Goal: Task Accomplishment & Management: Manage account settings

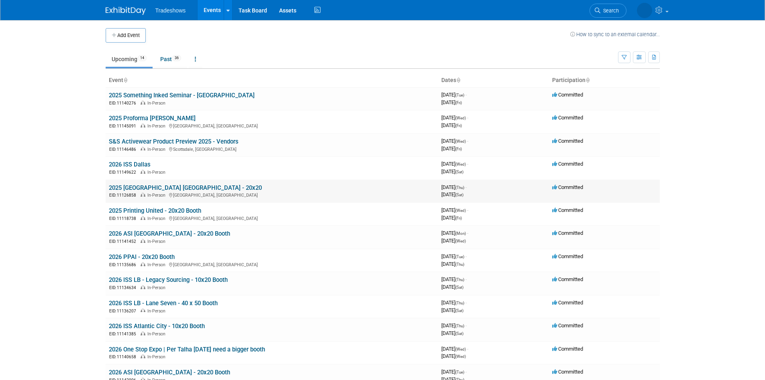
click at [148, 190] on link "2025 [GEOGRAPHIC_DATA] [GEOGRAPHIC_DATA] - 20x20" at bounding box center [185, 187] width 153 height 7
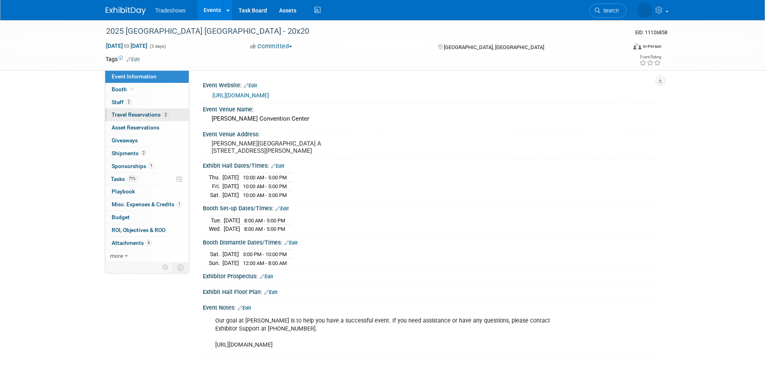
click at [160, 111] on span "Travel Reservations 2" at bounding box center [140, 114] width 57 height 6
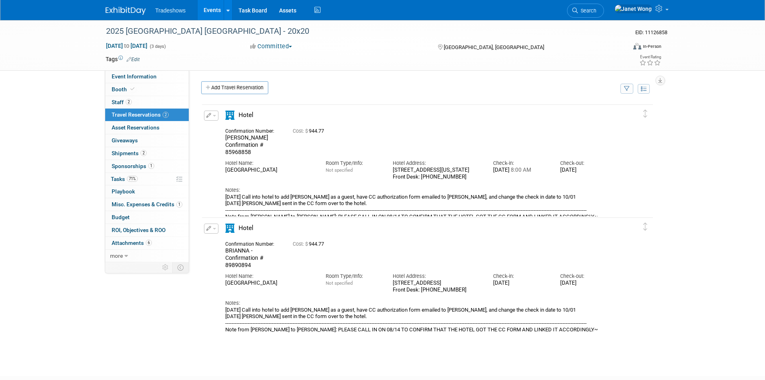
click at [208, 113] on button "button" at bounding box center [211, 115] width 14 height 10
click at [216, 128] on button "Edit Reservation" at bounding box center [238, 130] width 68 height 12
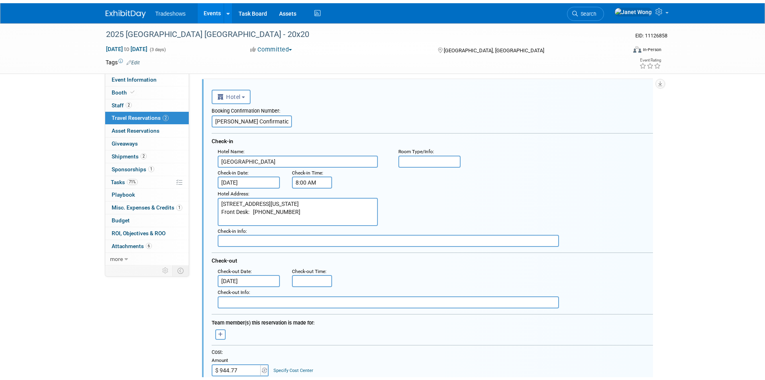
scroll to position [255, 0]
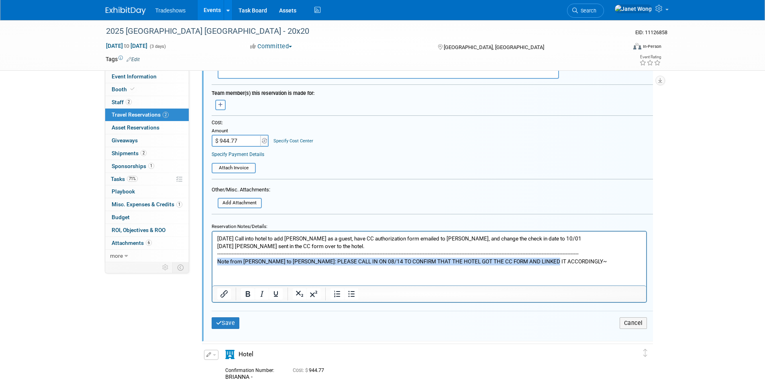
drag, startPoint x: 552, startPoint y: 260, endPoint x: 402, endPoint y: 496, distance: 279.9
click at [212, 264] on html "08/13/2025 Call into hotel to add Jon as a guest, have CC authorization form em…" at bounding box center [429, 248] width 434 height 34
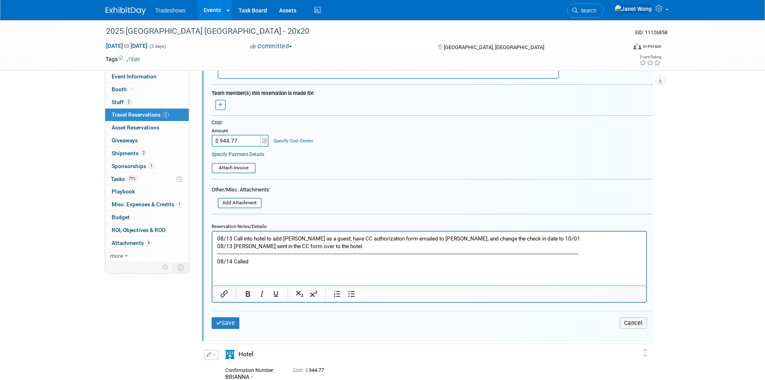
click at [274, 257] on p "08/13 Call into hotel to add Jon as a guest, have CC authorization form emailed…" at bounding box center [429, 249] width 425 height 31
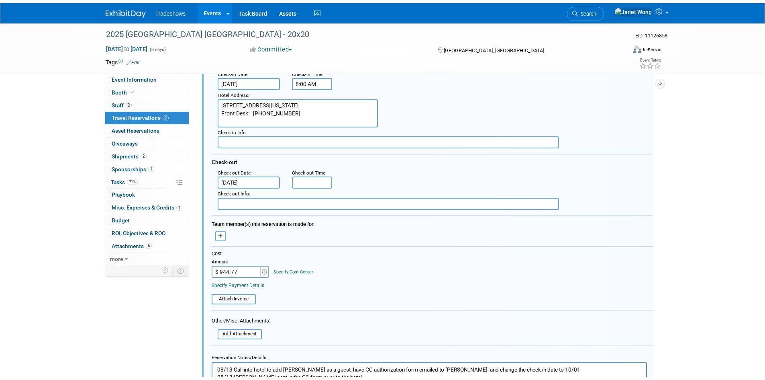
scroll to position [241, 0]
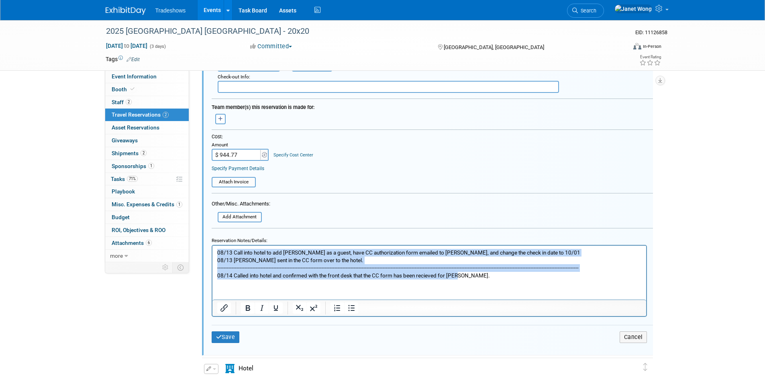
drag, startPoint x: 478, startPoint y: 278, endPoint x: 372, endPoint y: 498, distance: 244.2
click at [212, 251] on html "08/13 Call into hotel to add Jon as a guest, have CC authorization form emailed…" at bounding box center [429, 262] width 434 height 34
copy p "08/13 Call into hotel to add Jon as a guest, have CC authorization form emailed…"
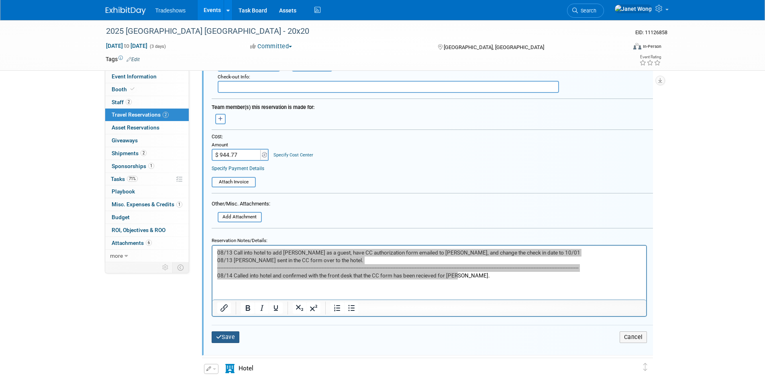
click at [218, 339] on icon "submit" at bounding box center [219, 337] width 6 height 6
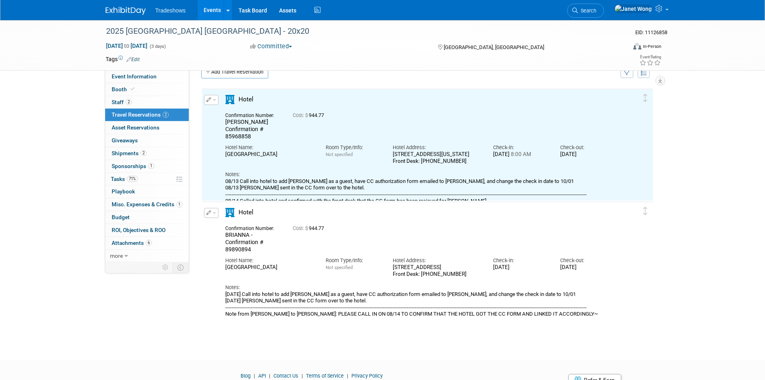
scroll to position [14, 0]
click at [201, 217] on div "Delete Reservation BRIANNA - Confirmation # 89890894 Cost: $ 944.77 Notes:" at bounding box center [427, 262] width 453 height 120
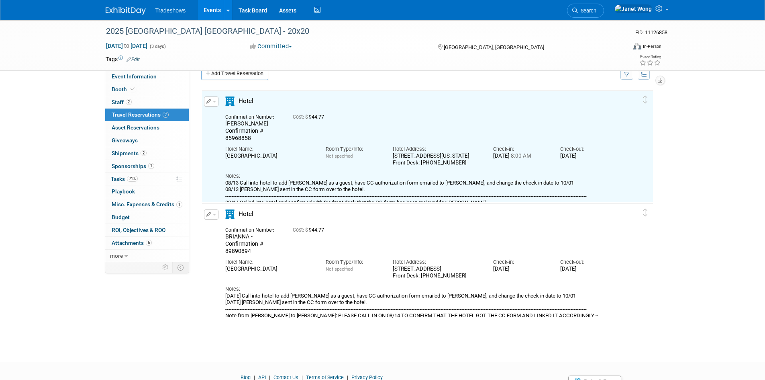
click at [213, 214] on span "button" at bounding box center [214, 215] width 3 height 2
click at [214, 226] on icon "button" at bounding box center [213, 228] width 6 height 6
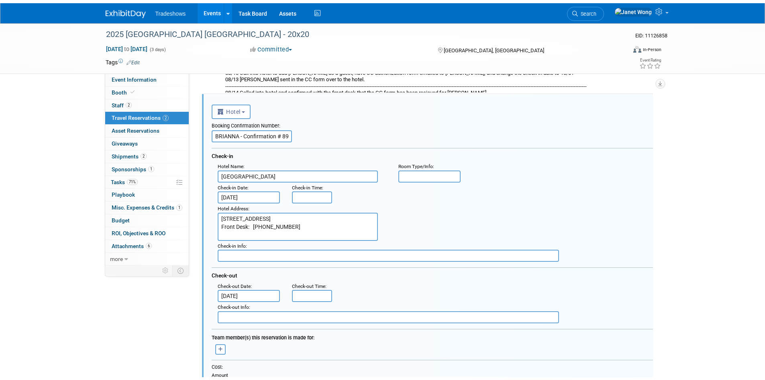
scroll to position [328, 0]
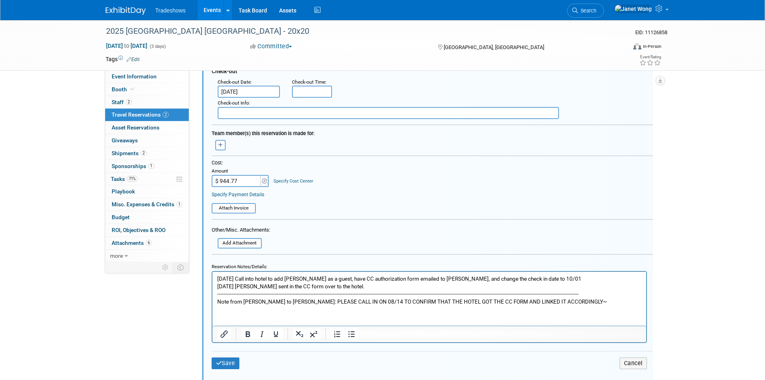
click at [266, 287] on p "08/13/2025 Call into hotel to add Brianna as a guest, have CC authorization for…" at bounding box center [429, 289] width 425 height 31
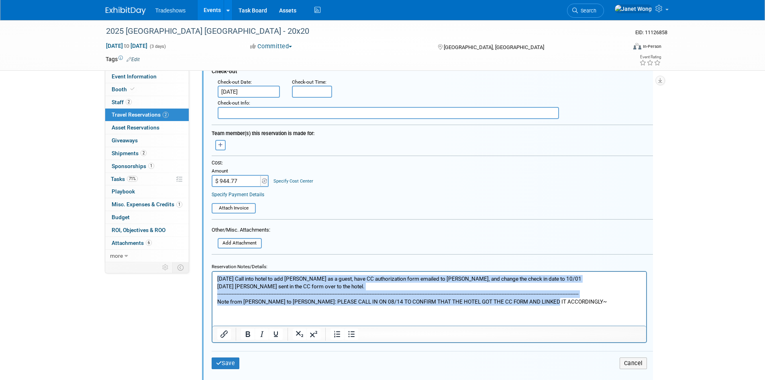
drag, startPoint x: 560, startPoint y: 303, endPoint x: 94, endPoint y: 266, distance: 466.6
click at [212, 271] on html "08/13/2025 Call into hotel to add Brianna as a guest, have CC authorization for…" at bounding box center [429, 288] width 434 height 34
paste body "Rich Text Area. Press ALT-0 for help."
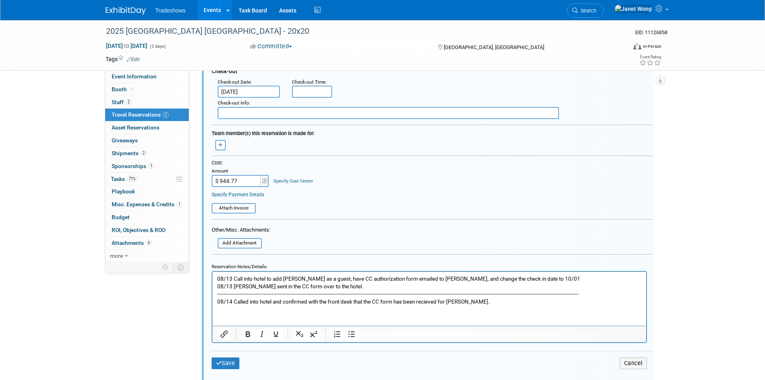
click at [459, 301] on p "08/13 Call into hotel to add Jon as a guest, have CC authorization form emailed…" at bounding box center [429, 289] width 425 height 31
click at [452, 301] on p "08/13 Call into hotel to add Jon as a guest, have CC authorization form emailed…" at bounding box center [429, 289] width 425 height 31
click at [290, 277] on p "08/13 Call into hotel to add Jon as a guest, have CC authorization form emailed…" at bounding box center [429, 289] width 425 height 31
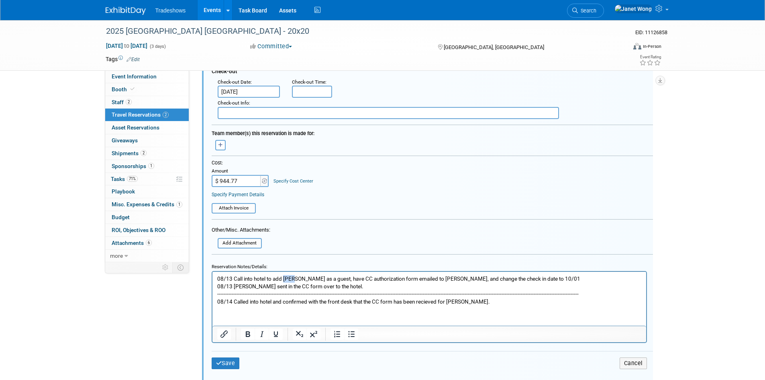
click at [290, 277] on p "08/13 Call into hotel to add Jon as a guest, have CC authorization form emailed…" at bounding box center [429, 289] width 425 height 31
click at [221, 363] on icon "submit" at bounding box center [219, 363] width 6 height 6
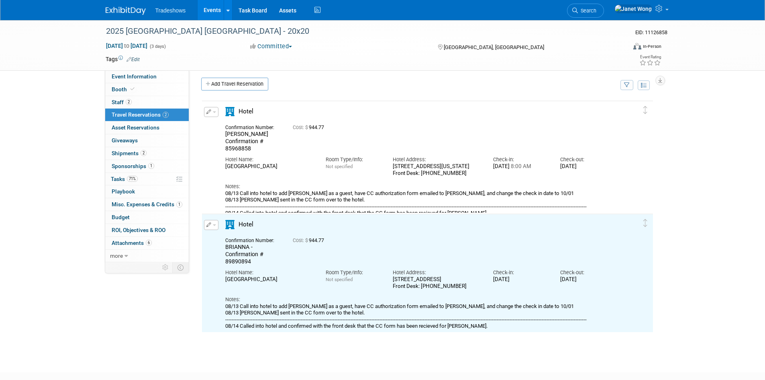
scroll to position [0, 0]
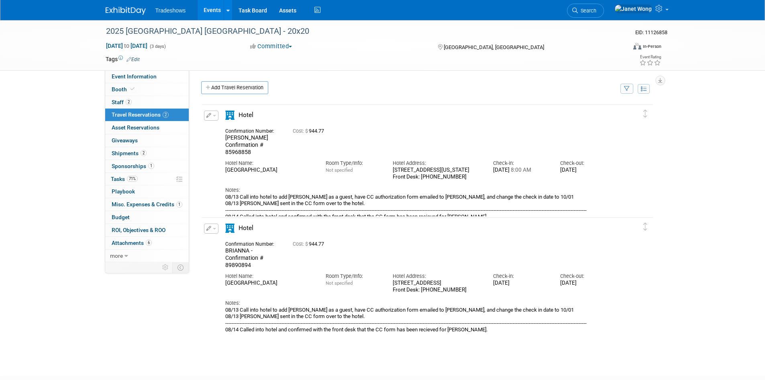
click at [211, 233] on button "button" at bounding box center [211, 228] width 14 height 10
click at [213, 244] on icon "button" at bounding box center [213, 242] width 6 height 6
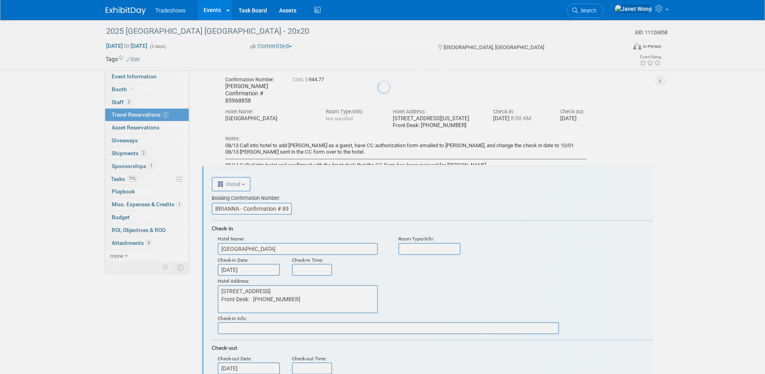
scroll to position [127, 0]
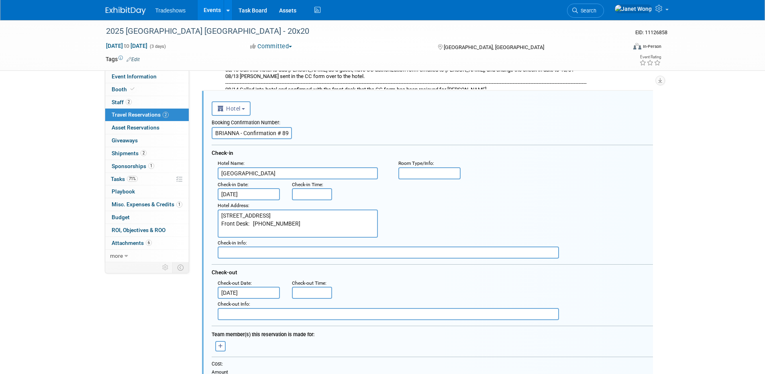
click at [242, 135] on input "BRIANNA - Confirmation # 89890894" at bounding box center [252, 133] width 80 height 12
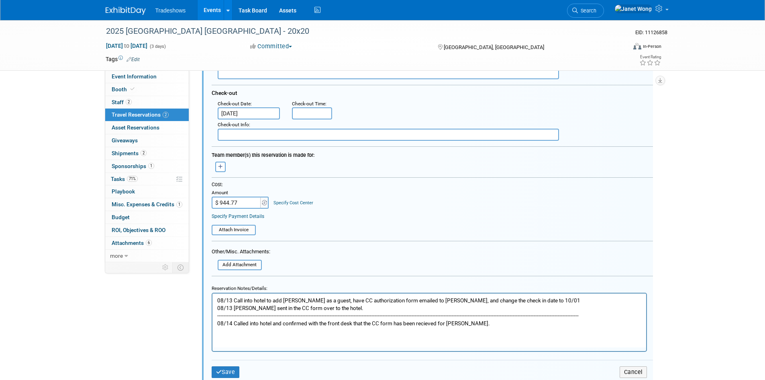
scroll to position [368, 0]
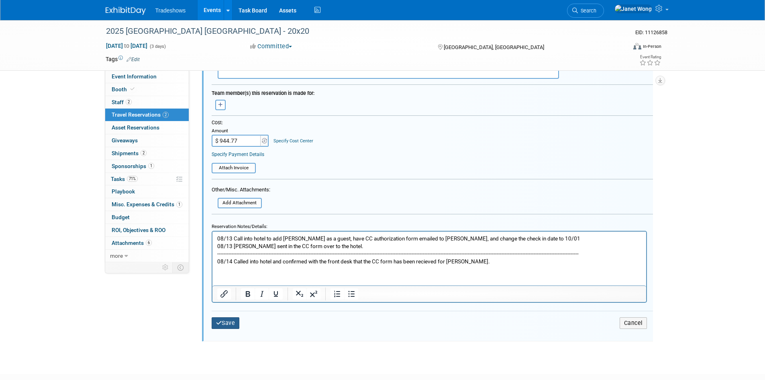
type input "BRIANNA Confirmation # 89890894"
click at [227, 324] on button "Save" at bounding box center [226, 323] width 28 height 12
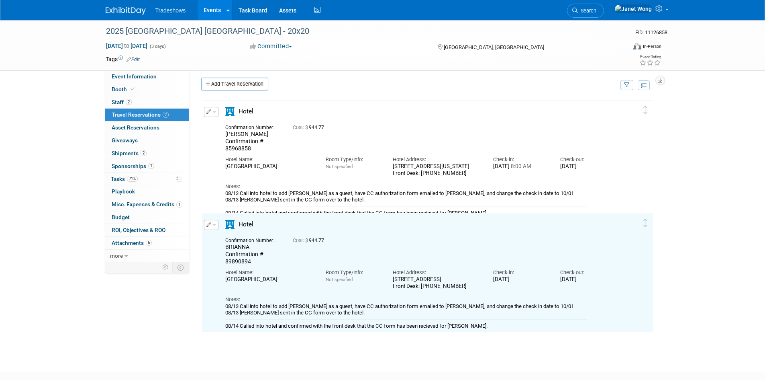
scroll to position [0, 0]
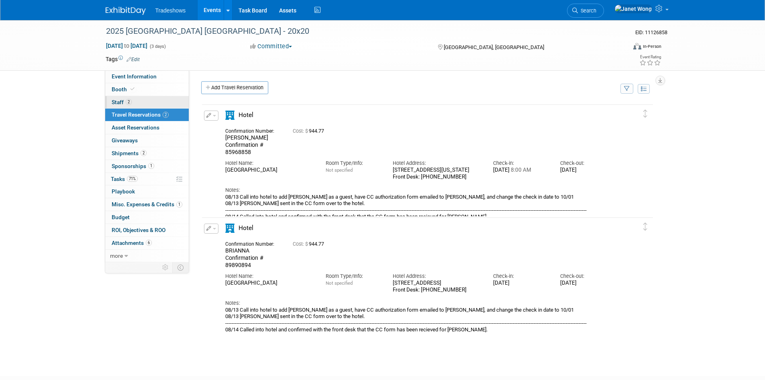
click at [136, 102] on link "2 Staff 2" at bounding box center [147, 102] width 84 height 12
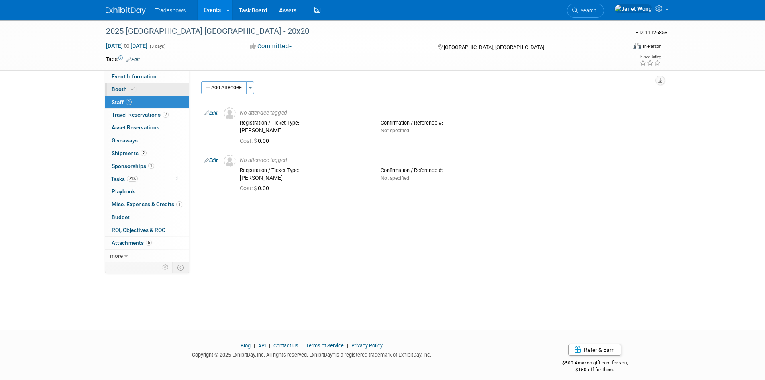
click at [139, 93] on link "Booth" at bounding box center [147, 89] width 84 height 12
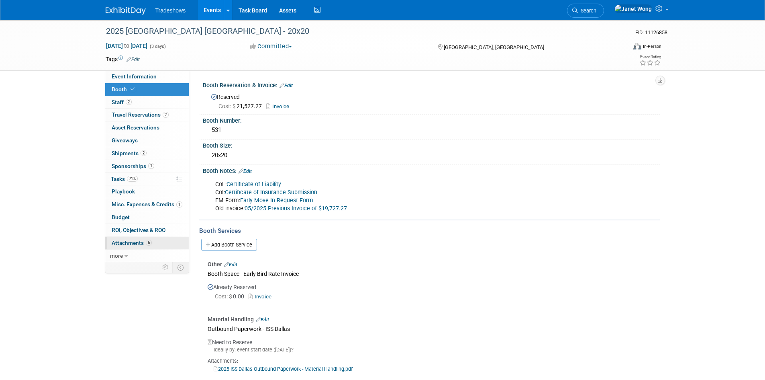
click at [161, 241] on link "6 Attachments 6" at bounding box center [147, 243] width 84 height 12
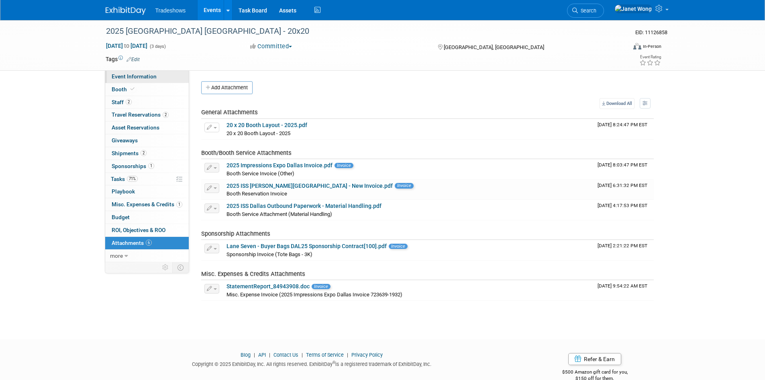
click at [143, 78] on span "Event Information" at bounding box center [134, 76] width 45 height 6
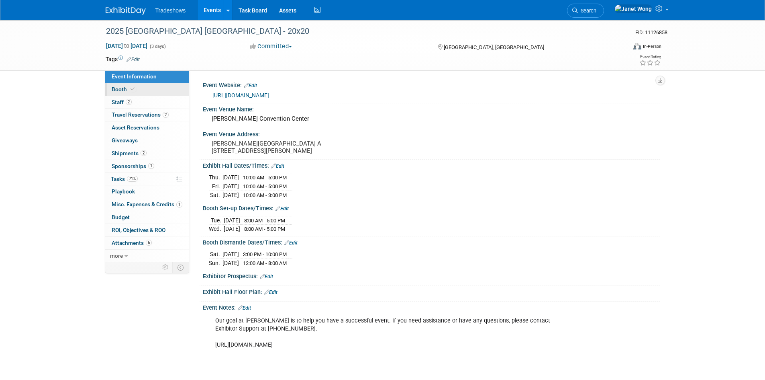
click at [137, 88] on link "Booth" at bounding box center [147, 89] width 84 height 12
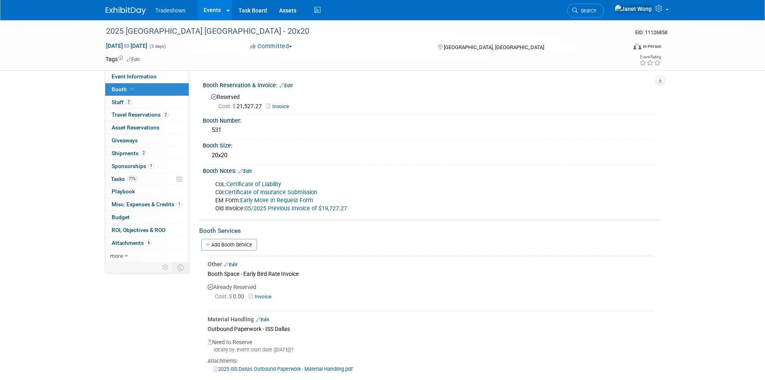
click at [273, 182] on link "Certificate of Liability" at bounding box center [254, 184] width 55 height 7
click at [247, 169] on link "Edit" at bounding box center [245, 171] width 13 height 6
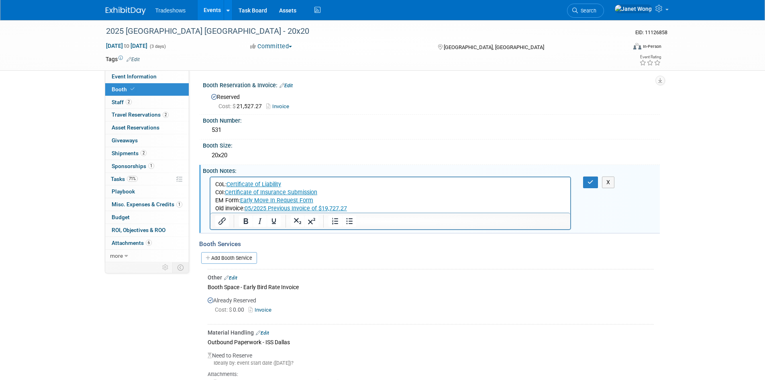
click at [262, 182] on link "Certificate of Liability" at bounding box center [253, 183] width 55 height 7
click at [333, 199] on input "https://www.exhibitday.com/Workspace/GetAttachment/10048468?a=10298745&v=175087…" at bounding box center [312, 203] width 88 height 15
click at [605, 186] on button "X" at bounding box center [608, 182] width 13 height 12
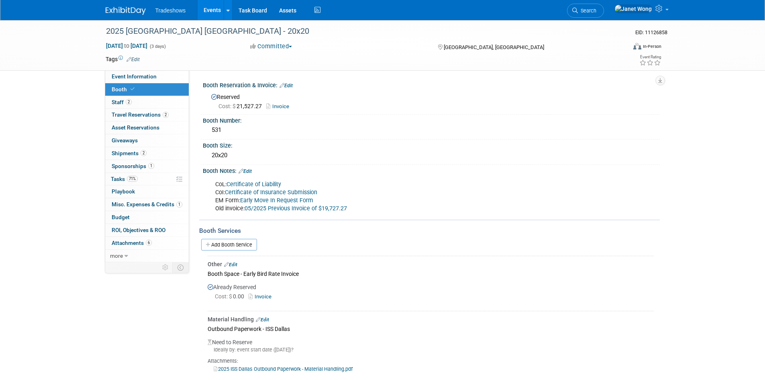
click at [253, 195] on link "Certificate of Insurance Submission" at bounding box center [271, 192] width 92 height 7
click at [257, 181] on link "Certificate of Liability" at bounding box center [254, 184] width 55 height 7
click at [280, 200] on link "Early Move In Request Form" at bounding box center [276, 200] width 73 height 7
click at [277, 211] on link "05/2025 Previous Invoice of $19,727.27" at bounding box center [296, 208] width 102 height 7
click at [289, 83] on link "Edit" at bounding box center [286, 86] width 13 height 6
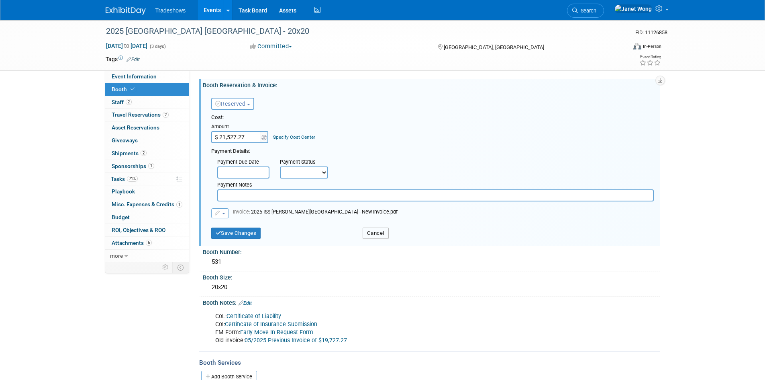
click at [366, 229] on button "Cancel" at bounding box center [376, 232] width 26 height 11
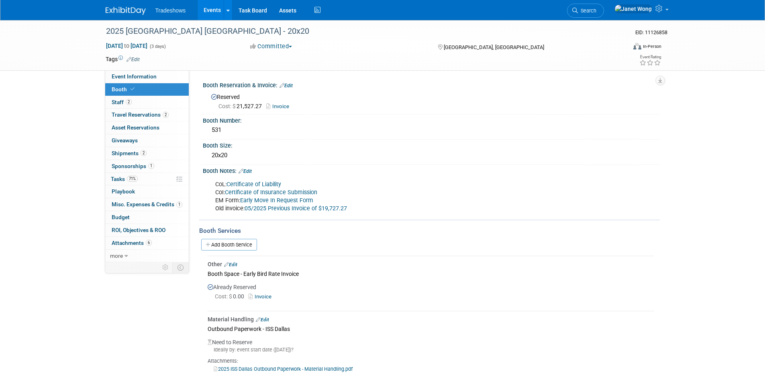
click at [251, 168] on link "Edit" at bounding box center [245, 171] width 13 height 6
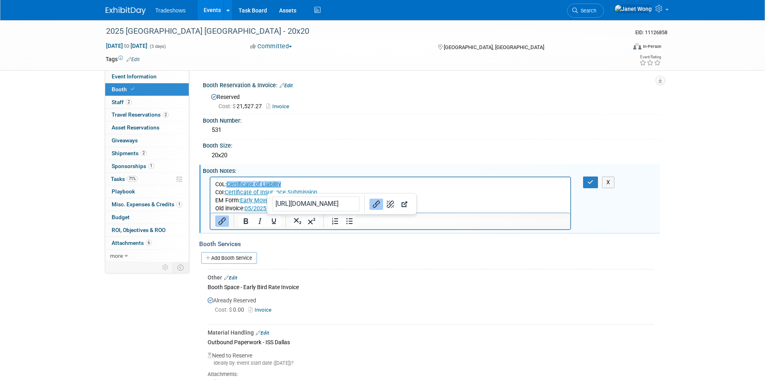
click at [268, 184] on link "Certificate of Liability" at bounding box center [253, 183] width 55 height 7
click at [330, 202] on input "https://www.exhibitday.com/Workspace/GetAttachment/10048468?a=10298745&v=175087…" at bounding box center [316, 203] width 88 height 15
type input "https://drive.google.com/file/d/1DhPMNLHGBfCW3rygAoTIk4htGy_vw_WL/view?usp=shar…"
click at [496, 191] on p "CoL: Certificate of Liability CoI: Certificate of Insurance Submission EM Form:…" at bounding box center [390, 196] width 351 height 32
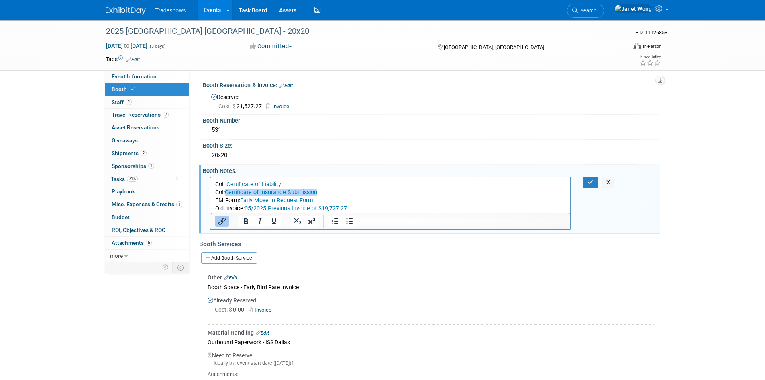
click at [264, 192] on link "Certificate of Insurance Submission﻿" at bounding box center [271, 191] width 92 height 7
click at [308, 208] on input "https://www.exhibitday.com/Workspace/GetAttachment/10048468?a=10298746&v=175087…" at bounding box center [312, 211] width 88 height 15
type input "https://drive.google.com/file/d/1Sy-7v8jO8rBuTHYkWB_qIh8oCWXSK1w1/view?usp=shar…"
click at [328, 263] on div "Add Booth Service" at bounding box center [429, 257] width 461 height 18
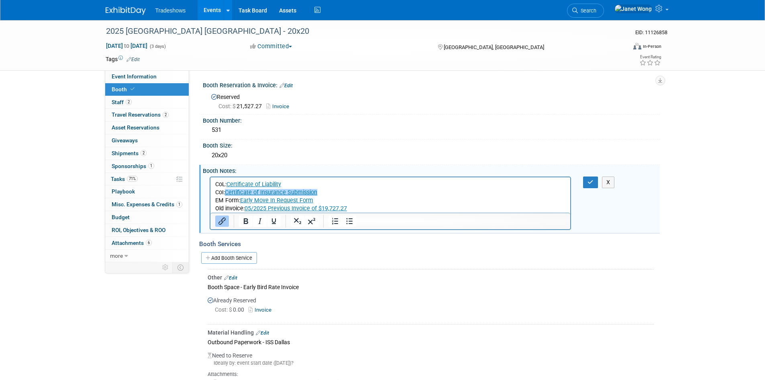
click at [289, 200] on link "Early Move In Request Form" at bounding box center [276, 199] width 73 height 7
click at [282, 202] on link "Early Move In Request Form" at bounding box center [276, 199] width 73 height 7
click at [282, 190] on input "https://www.exhibitday.com/Workspace/GetAttachment/10048468?a=10298753&v=175088…" at bounding box center [262, 187] width 88 height 15
type input "https://drive.google.com/file/d/15phc9OMk95vafdKKtJFppT6UgG4NbPOC/view?usp=shar…"
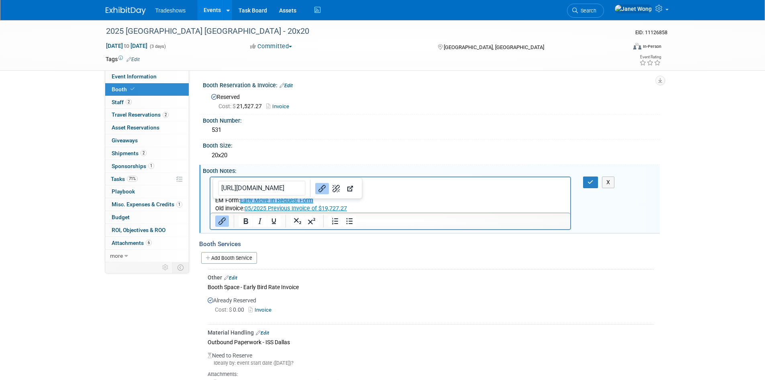
click at [341, 299] on div "Already Reserved Cost: $ 0.00 Invoice" at bounding box center [431, 306] width 446 height 29
drag, startPoint x: 352, startPoint y: 206, endPoint x: 408, endPoint y: 393, distance: 195.3
click at [210, 212] on html "CoL: Certificate of Liability CoI: Certificate of Insurance Submission EM Form:…" at bounding box center [390, 194] width 360 height 35
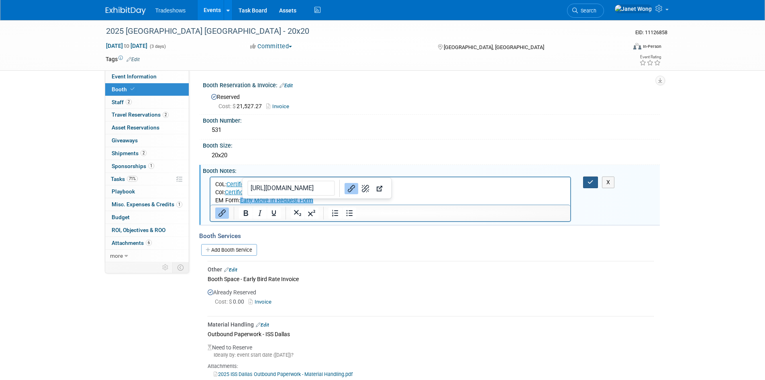
click at [590, 181] on icon "button" at bounding box center [591, 182] width 6 height 6
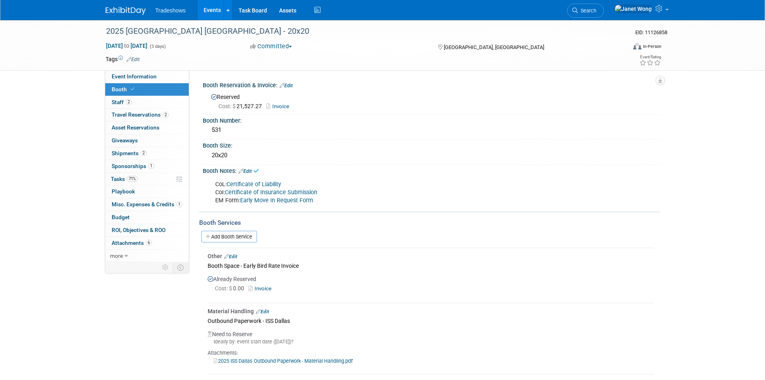
click at [255, 182] on link "Certificate of Liability" at bounding box center [254, 184] width 55 height 7
click at [248, 168] on link "Edit" at bounding box center [245, 171] width 13 height 6
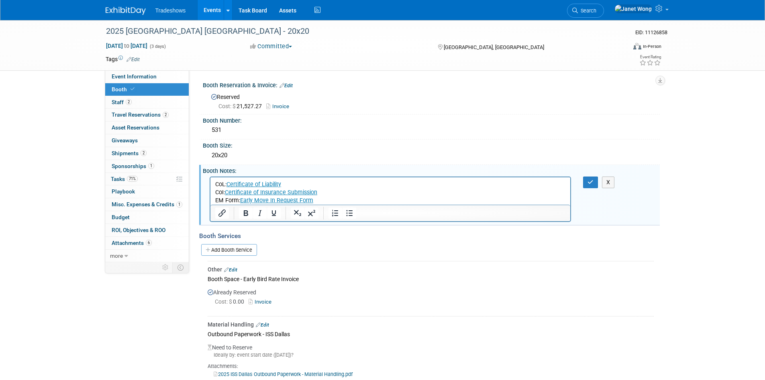
click at [245, 183] on link "Certificate of Liability" at bounding box center [253, 183] width 55 height 7
click at [366, 204] on icon "Remove link" at bounding box center [370, 204] width 8 height 8
click at [270, 182] on p "CoL: Certificate of Liability CoI: Certificate of Insurance Submission EM Form:…" at bounding box center [390, 192] width 351 height 24
drag, startPoint x: 290, startPoint y: 183, endPoint x: 227, endPoint y: 182, distance: 63.1
click at [227, 182] on p "CoL: Certificate of Liability CoI: Certificate of Insurance Submission EM Form:…" at bounding box center [390, 192] width 351 height 24
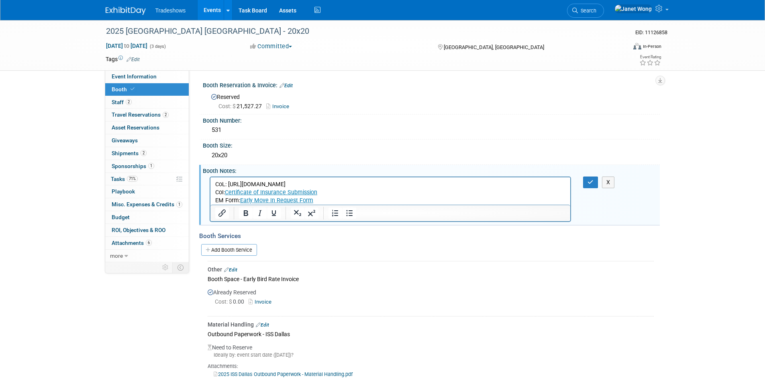
click at [476, 187] on p "CoL: https://drive.google.com/file/d/1DhPMNLHGBfCW3rygAoTIk4htGy_vw_WL/view?usp…" at bounding box center [390, 192] width 351 height 24
click at [445, 189] on p "CoL: https://drive.google.com/file/d/1DhPMNLHGBfCW3rygAoTIk4htGy_vw_WL/view?usp…" at bounding box center [390, 192] width 351 height 24
click at [442, 185] on p "CoL: https://drive.google.com/file/d/1DhPMNLHGBfCW3rygAoTIk4htGy_vw_WL/view?usp…" at bounding box center [390, 192] width 351 height 24
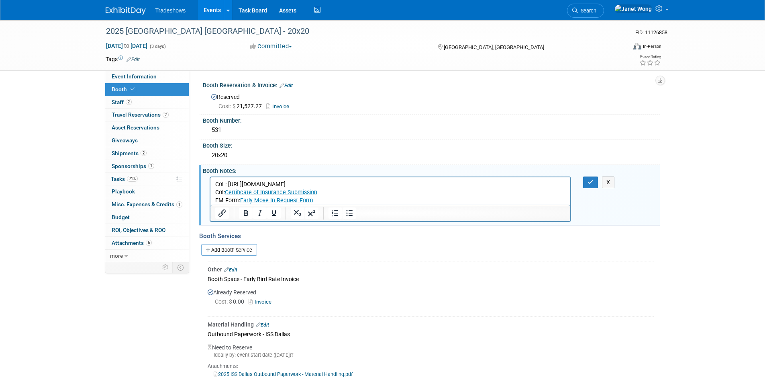
click at [442, 185] on p "CoL: https://drive.google.com/file/d/1DhPMNLHGBfCW3rygAoTIk4htGy_vw_WL/view?usp…" at bounding box center [390, 192] width 351 height 24
drag, startPoint x: 228, startPoint y: 183, endPoint x: 699, endPoint y: 346, distance: 498.6
click at [489, 177] on html "CoL: https://drive.google.com/file/d/1DhPMNLHGBfCW3rygAoTIk4htGy_vw_WL/view?usp…" at bounding box center [390, 190] width 360 height 27
click at [611, 178] on button "X" at bounding box center [608, 182] width 13 height 12
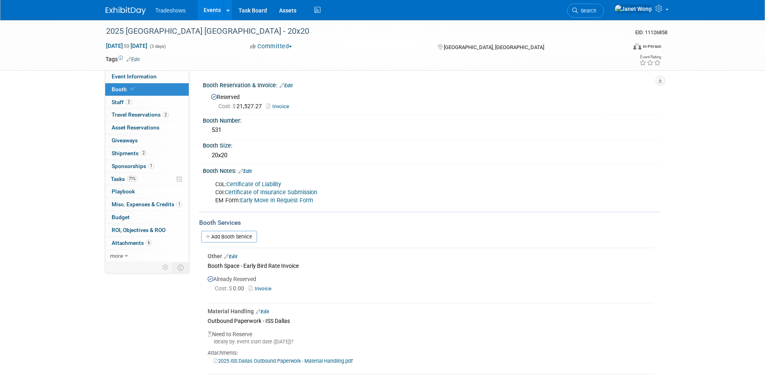
click at [252, 170] on link "Edit" at bounding box center [245, 171] width 13 height 6
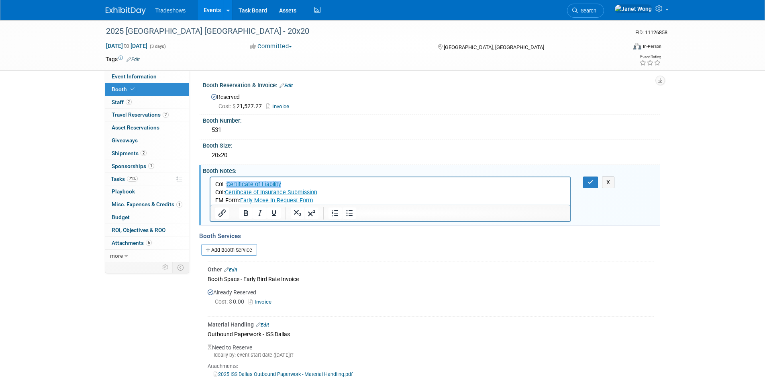
drag, startPoint x: 253, startPoint y: 185, endPoint x: 257, endPoint y: 187, distance: 5.4
click at [253, 185] on link "Certificate of Liability" at bounding box center [253, 183] width 55 height 7
click at [374, 203] on button "Remove link" at bounding box center [378, 203] width 14 height 11
drag, startPoint x: 266, startPoint y: 182, endPoint x: 279, endPoint y: 182, distance: 12.9
click at [266, 182] on p "CoL: Certificate of Liability CoI: Certificate of Insurance Submission EM Form:…" at bounding box center [390, 192] width 351 height 24
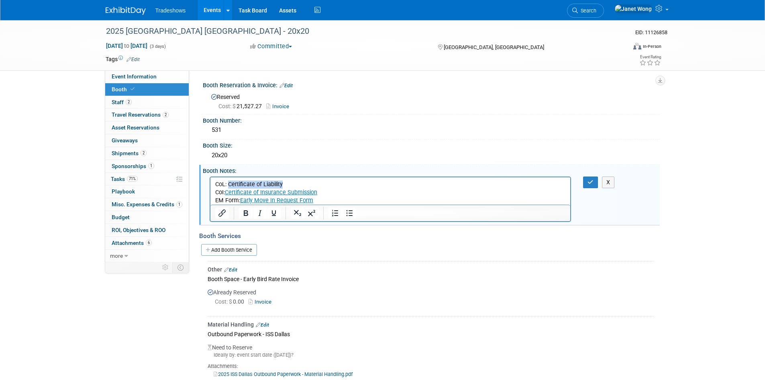
drag, startPoint x: 292, startPoint y: 184, endPoint x: 228, endPoint y: 183, distance: 63.5
click at [228, 183] on p "CoL: Certificate of Liability CoI: Certificate of Insurance Submission EM Form:…" at bounding box center [390, 192] width 351 height 24
click at [220, 213] on icon "Insert/edit link" at bounding box center [222, 212] width 7 height 7
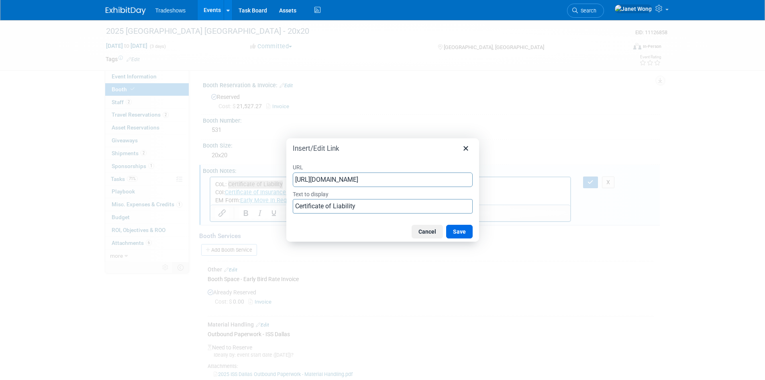
scroll to position [0, 92]
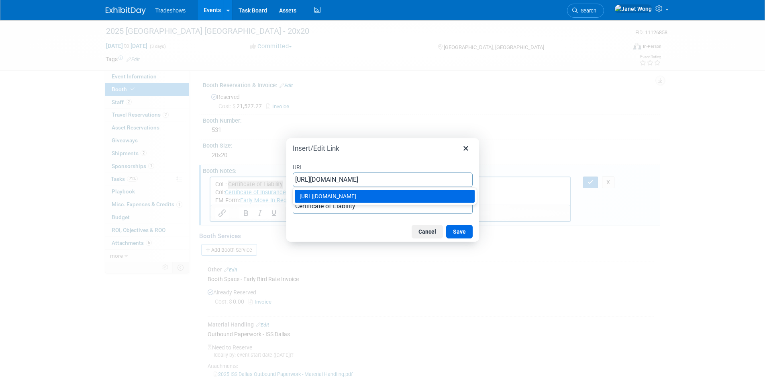
type input "https://drive.google.com/file/d/1DhPMNLHGBfCW3rygAoTIk4htGy_vw_WL/view?usp=shar…"
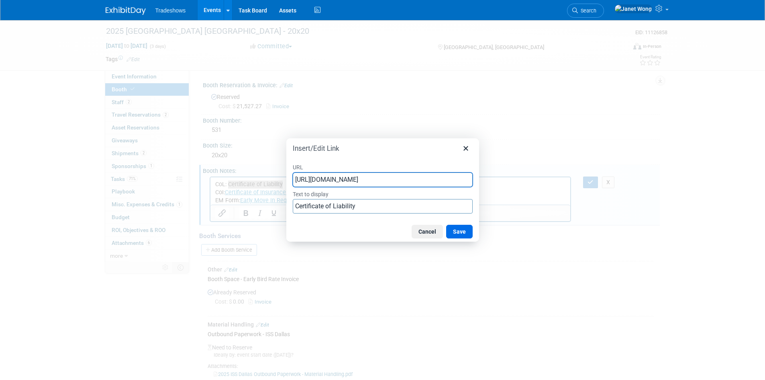
click at [382, 227] on div "Cancel Save" at bounding box center [382, 231] width 193 height 20
click at [464, 229] on button "Save" at bounding box center [459, 232] width 27 height 14
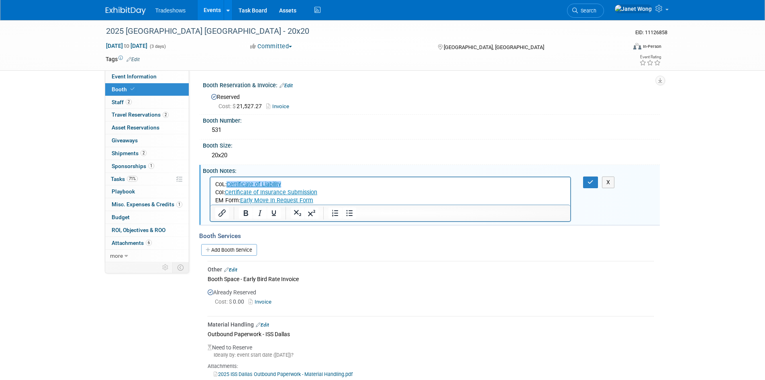
click at [278, 189] on link "Certificate of Insurance Submission" at bounding box center [271, 191] width 92 height 7
click at [282, 192] on link "Certificate of Insurance Submission" at bounding box center [271, 191] width 92 height 7
click at [331, 188] on icon "Remove link" at bounding box center [336, 188] width 10 height 10
drag, startPoint x: 327, startPoint y: 192, endPoint x: 226, endPoint y: 193, distance: 100.4
click at [226, 193] on p "CoL: Certificate of Liability CoI: Certificate of Insurance Submission EM Form:…" at bounding box center [390, 192] width 351 height 24
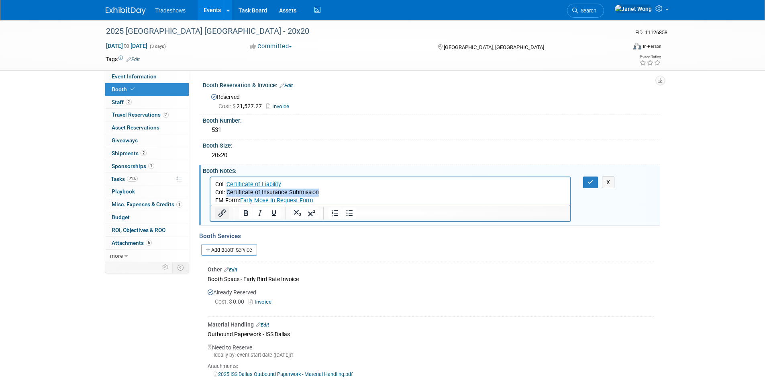
click at [223, 213] on icon "Insert/edit link" at bounding box center [222, 212] width 7 height 7
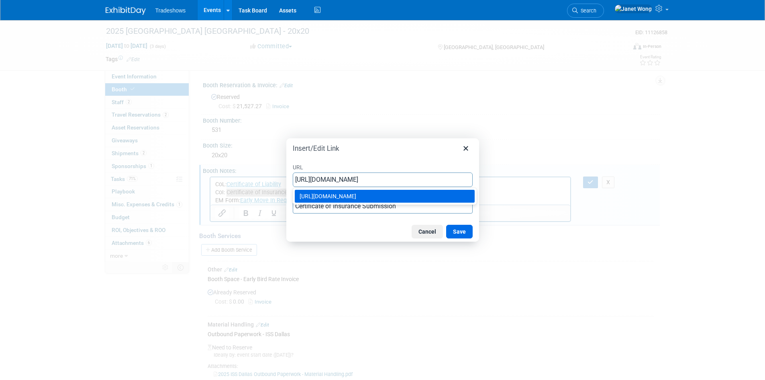
type input "https://drive.google.com/file/d/1Sy-7v8jO8rBuTHYkWB_qIh8oCWXSK1w1/view?usp=shar…"
click at [384, 228] on div "Cancel Save" at bounding box center [382, 231] width 193 height 20
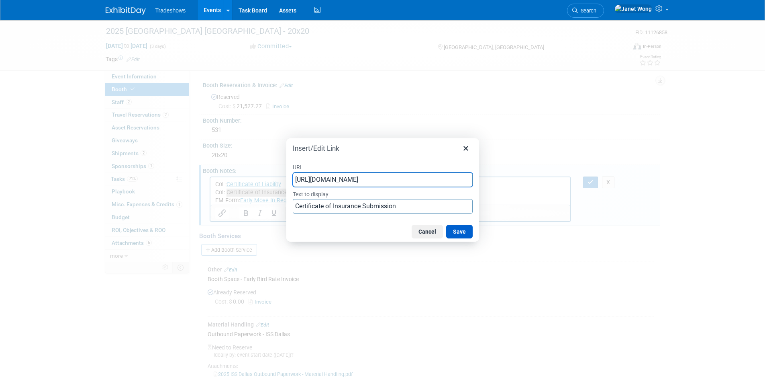
click at [468, 234] on button "Save" at bounding box center [459, 232] width 27 height 14
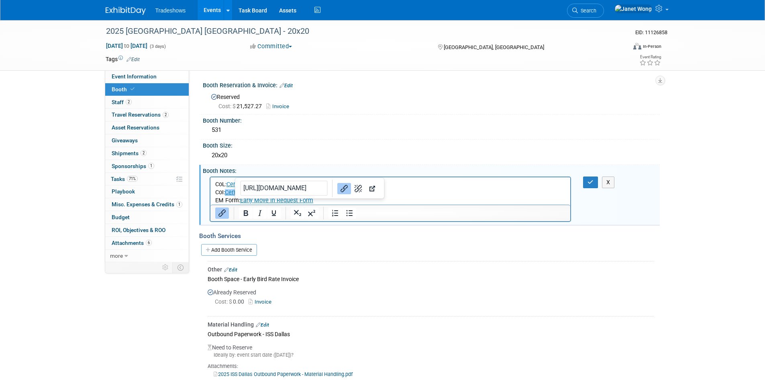
click at [305, 201] on link "Early Move In Request Form" at bounding box center [276, 199] width 73 height 7
click at [353, 185] on icon "Remove link" at bounding box center [358, 188] width 10 height 10
click at [255, 203] on p "CoL: Certificate of Liability CoI: Certificate of Insurance Submission EM Form:…" at bounding box center [390, 192] width 351 height 24
drag, startPoint x: 321, startPoint y: 200, endPoint x: 240, endPoint y: 203, distance: 80.4
click at [240, 203] on p "CoL: Certificate of Liability CoI: Certificate of Insurance Submission EM Form:…" at bounding box center [390, 192] width 351 height 24
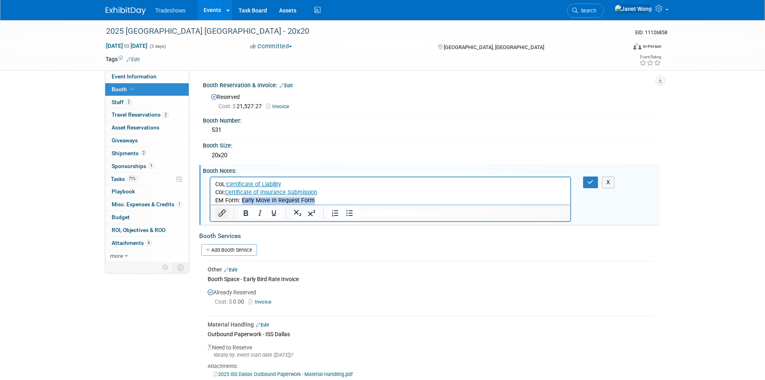
click at [225, 212] on icon "Insert/edit link" at bounding box center [222, 213] width 10 height 10
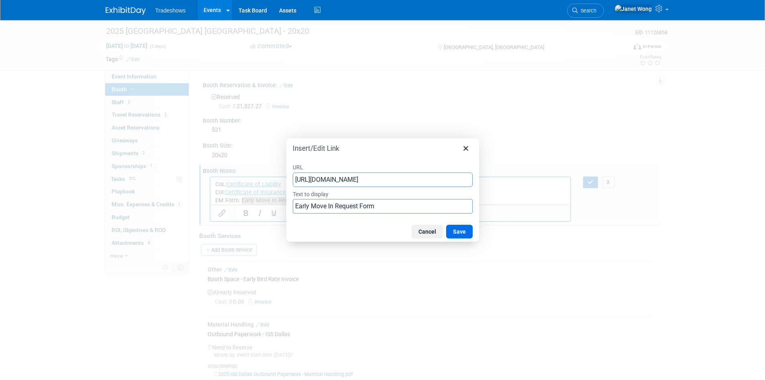
scroll to position [0, 92]
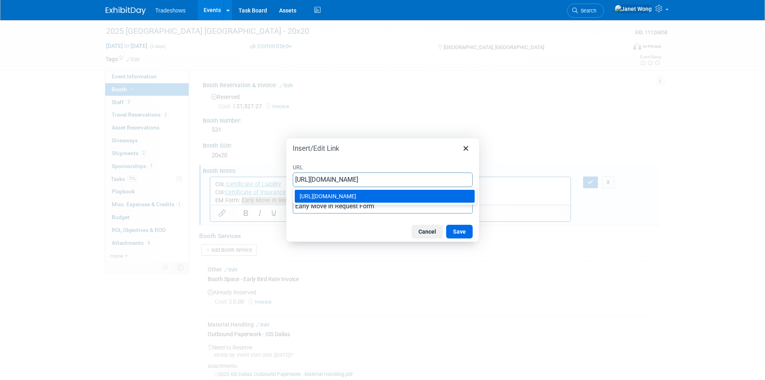
type input "https://drive.google.com/file/d/15phc9OMk95vafdKKtJFppT6UgG4NbPOC/view?usp=shar…"
drag, startPoint x: 346, startPoint y: 237, endPoint x: 376, endPoint y: 237, distance: 29.3
click at [346, 237] on div "Cancel Save" at bounding box center [382, 231] width 193 height 20
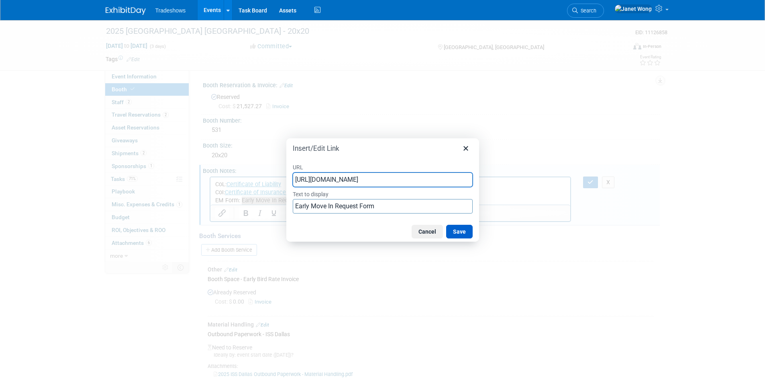
click at [468, 235] on button "Save" at bounding box center [459, 232] width 27 height 14
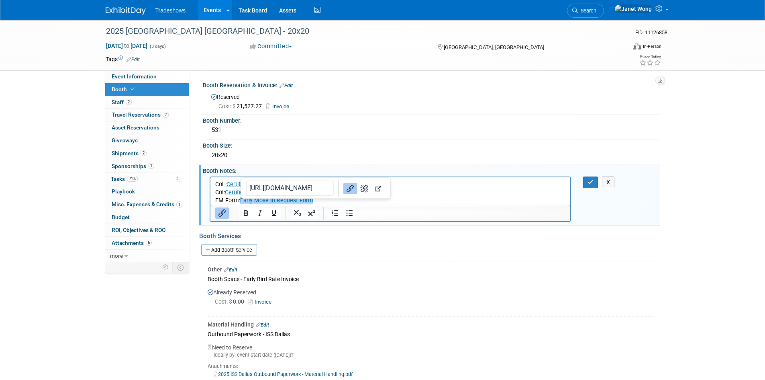
click at [329, 274] on div "Booth Space - Early Bird Rate Invoice" at bounding box center [431, 278] width 446 height 11
click at [588, 184] on icon "button" at bounding box center [591, 182] width 6 height 6
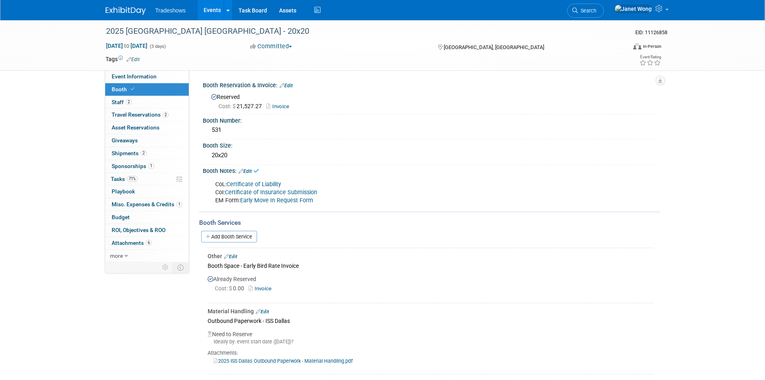
click at [255, 181] on link "Certificate of Liability" at bounding box center [254, 184] width 55 height 7
click at [145, 101] on link "2 Staff 2" at bounding box center [147, 102] width 84 height 12
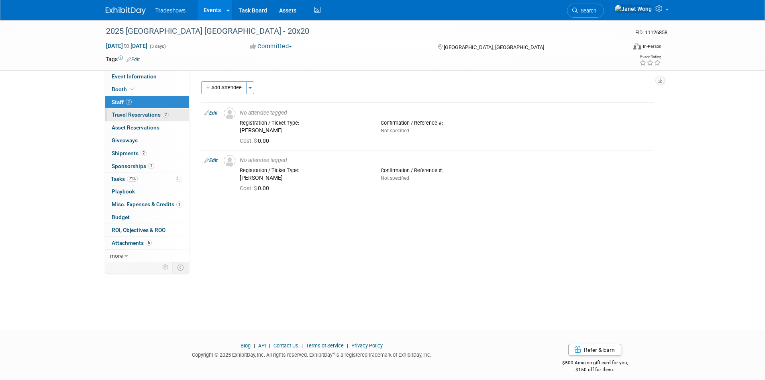
click at [142, 114] on span "Travel Reservations 2" at bounding box center [140, 114] width 57 height 6
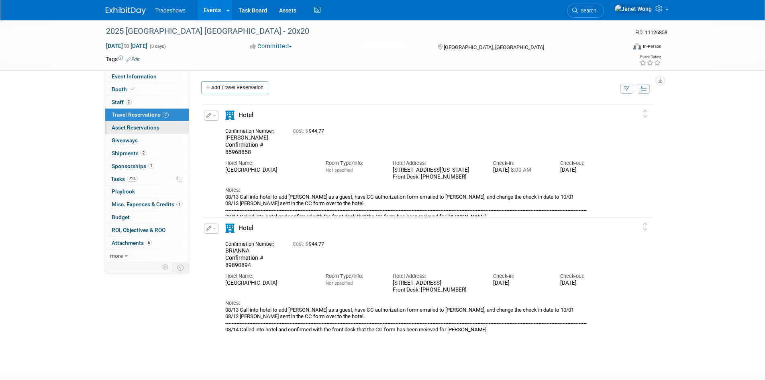
click at [114, 129] on span "Asset Reservations 0" at bounding box center [136, 127] width 48 height 6
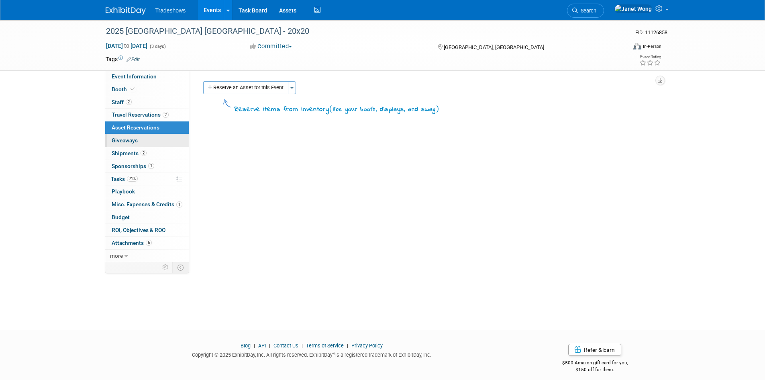
click at [135, 145] on link "0 Giveaways 0" at bounding box center [147, 140] width 84 height 12
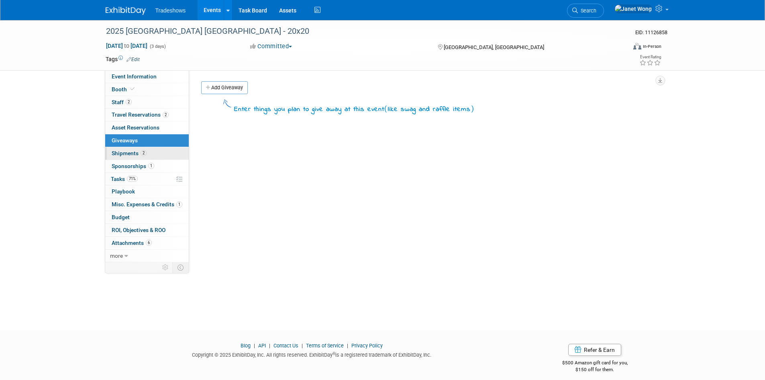
click at [135, 158] on link "2 Shipments 2" at bounding box center [147, 153] width 84 height 12
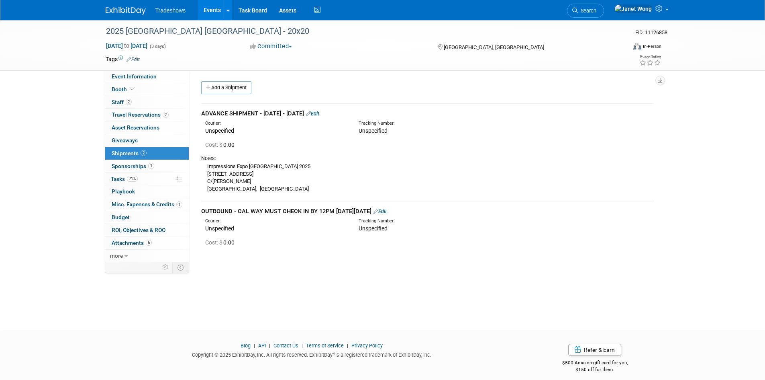
click at [218, 13] on link "Events" at bounding box center [212, 10] width 29 height 20
